Goal: Task Accomplishment & Management: Manage account settings

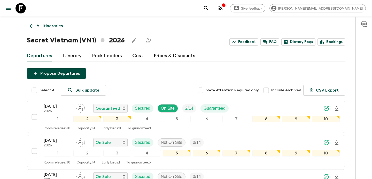
click at [54, 26] on p "All itineraries" at bounding box center [49, 26] width 26 height 6
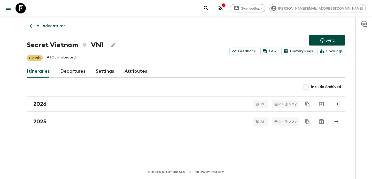
click at [54, 26] on p "All adventures" at bounding box center [50, 26] width 29 height 6
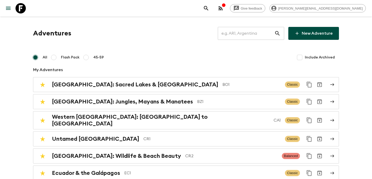
click at [250, 33] on input "text" at bounding box center [246, 33] width 57 height 14
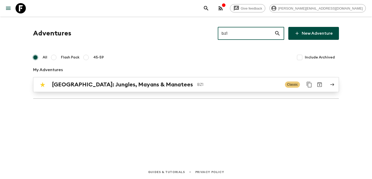
type input "bz1"
click at [197, 83] on p "BZ1" at bounding box center [239, 84] width 84 height 6
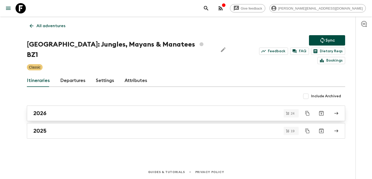
click at [76, 105] on link "2026" at bounding box center [186, 112] width 318 height 15
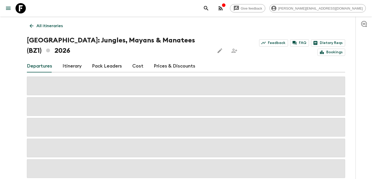
click at [134, 60] on link "Cost" at bounding box center [137, 66] width 11 height 12
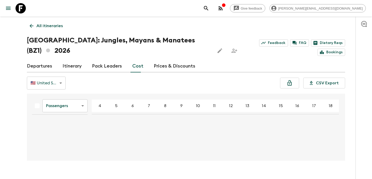
click at [43, 60] on link "Departures" at bounding box center [39, 66] width 25 height 12
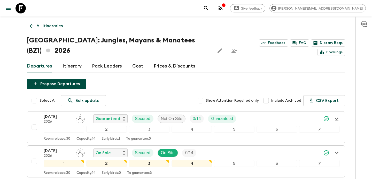
click at [68, 79] on button "Propose Departures" at bounding box center [56, 84] width 59 height 10
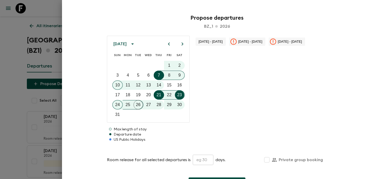
click at [136, 45] on icon "calendar view is open, switch to year view" at bounding box center [132, 44] width 6 height 6
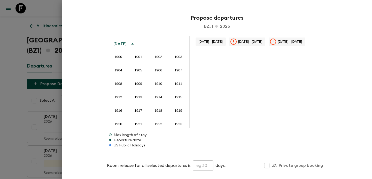
scroll to position [384, 0]
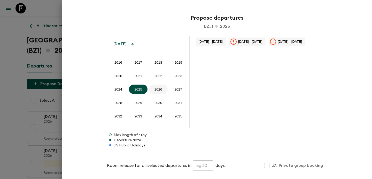
click at [155, 92] on button "2026" at bounding box center [158, 88] width 19 height 9
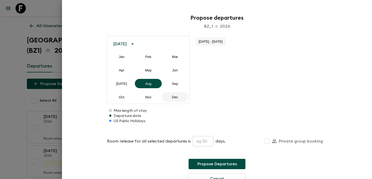
click at [173, 96] on button "Dec" at bounding box center [175, 96] width 27 height 9
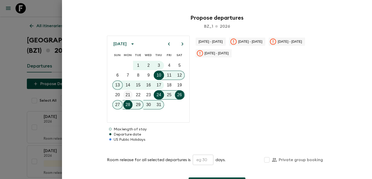
click at [127, 94] on p "21" at bounding box center [128, 95] width 5 height 6
click at [202, 158] on input "text" at bounding box center [203, 159] width 21 height 10
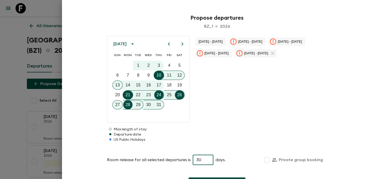
scroll to position [38, 0]
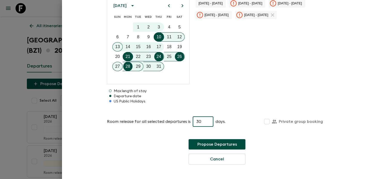
type input "30"
click at [212, 147] on button "Propose Departures" at bounding box center [217, 144] width 57 height 10
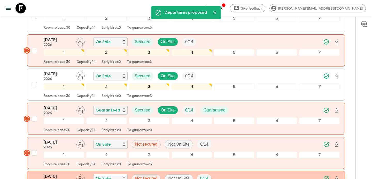
scroll to position [724, 0]
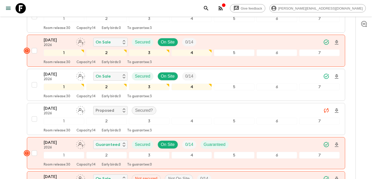
click at [226, 8] on div "button" at bounding box center [224, 5] width 4 height 5
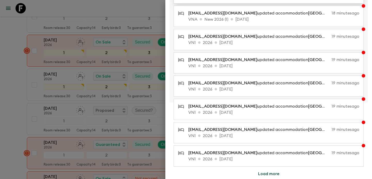
scroll to position [0, 0]
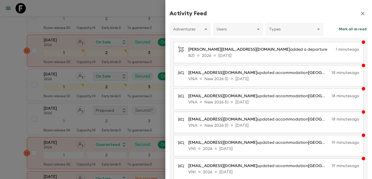
click at [83, 81] on div at bounding box center [186, 89] width 372 height 179
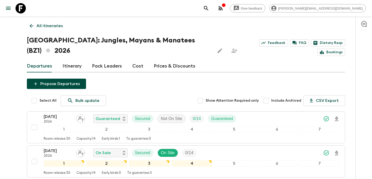
click at [44, 24] on p "All itineraries" at bounding box center [49, 26] width 26 height 6
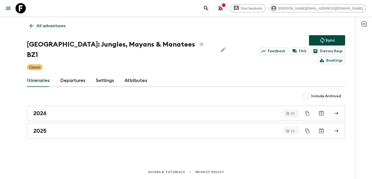
click at [44, 24] on p "All adventures" at bounding box center [50, 26] width 29 height 6
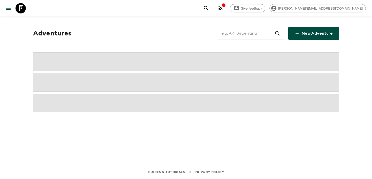
click at [249, 35] on input "text" at bounding box center [246, 33] width 57 height 14
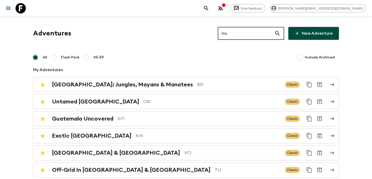
type input "my1"
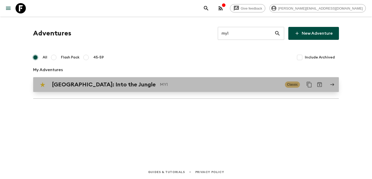
click at [99, 83] on h2 "[GEOGRAPHIC_DATA]: Into the Jungle" at bounding box center [104, 84] width 104 height 7
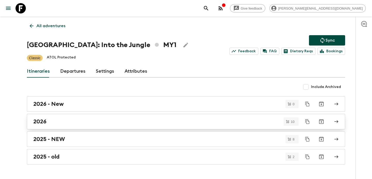
click at [96, 121] on div "2026" at bounding box center [180, 121] width 295 height 7
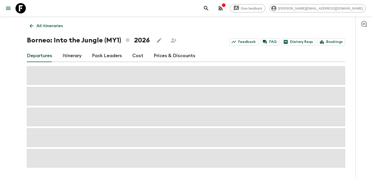
click at [139, 55] on link "Cost" at bounding box center [137, 56] width 11 height 12
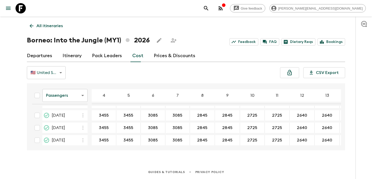
scroll to position [88, 0]
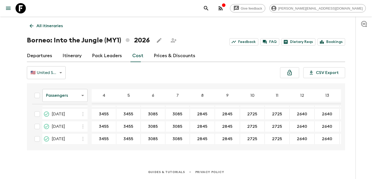
click at [81, 99] on body "Give feedback [PERSON_NAME][EMAIL_ADDRESS][DOMAIN_NAME] All itineraries [GEOGRA…" at bounding box center [186, 89] width 372 height 179
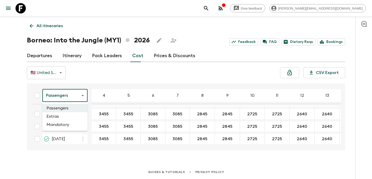
click at [75, 126] on li "Mandatory" at bounding box center [64, 124] width 45 height 8
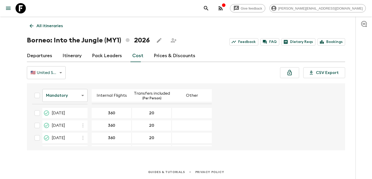
scroll to position [86, 0]
click at [71, 97] on body "Give feedback [PERSON_NAME][EMAIL_ADDRESS][DOMAIN_NAME] All itineraries [GEOGRA…" at bounding box center [186, 89] width 372 height 179
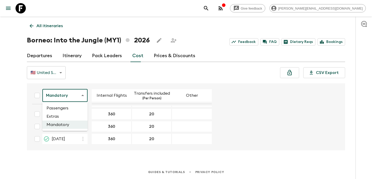
click at [69, 115] on li "Extras" at bounding box center [64, 116] width 45 height 8
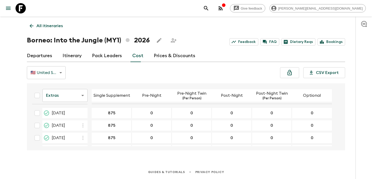
scroll to position [86, 0]
click at [46, 26] on p "All itineraries" at bounding box center [49, 26] width 26 height 6
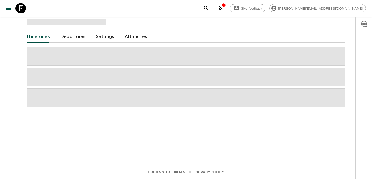
click at [226, 8] on div "button" at bounding box center [224, 5] width 4 height 5
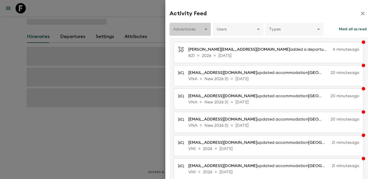
click at [190, 27] on body "Give feedback [PERSON_NAME][EMAIL_ADDRESS][DOMAIN_NAME] Itineraries Departures …" at bounding box center [186, 89] width 372 height 179
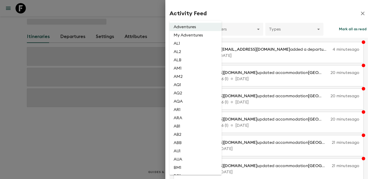
click at [181, 112] on li "AR1" at bounding box center [195, 109] width 52 height 8
type input "4e159bf7-7466-4b51-b399-ea441b5753a2"
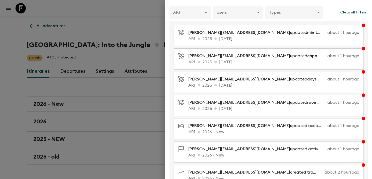
scroll to position [18, 0]
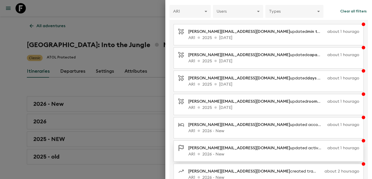
click at [235, 147] on span "[PERSON_NAME][EMAIL_ADDRESS][DOMAIN_NAME]" at bounding box center [239, 148] width 102 height 4
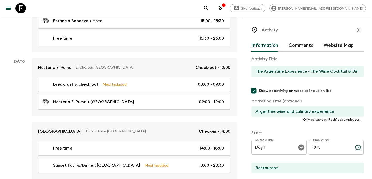
scroll to position [775, 0]
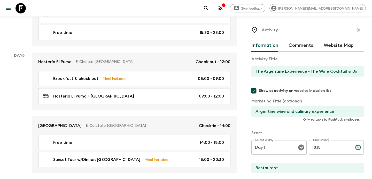
click at [360, 28] on icon "button" at bounding box center [358, 30] width 6 height 6
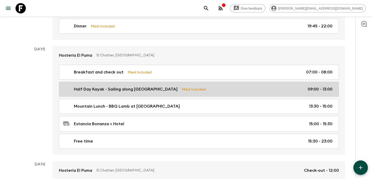
scroll to position [608, 0]
click at [192, 87] on p "Meal Included" at bounding box center [194, 90] width 24 height 6
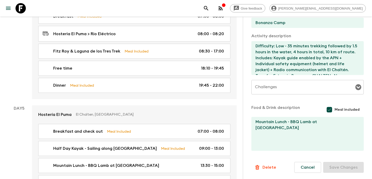
scroll to position [12, 0]
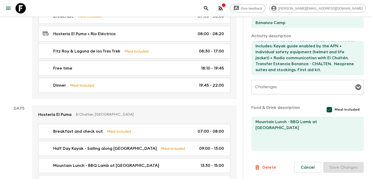
click at [224, 11] on icon "button" at bounding box center [220, 8] width 6 height 6
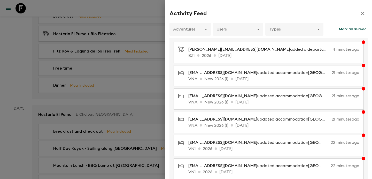
click at [142, 40] on div at bounding box center [186, 89] width 372 height 179
